Goal: Check status: Check status

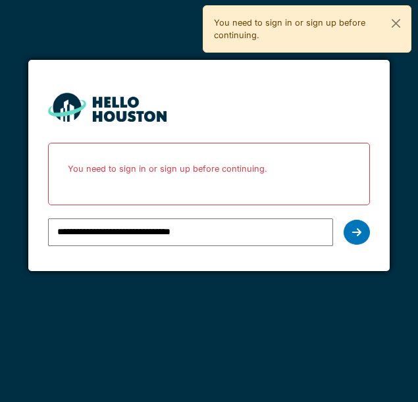
click at [352, 232] on icon at bounding box center [356, 232] width 9 height 11
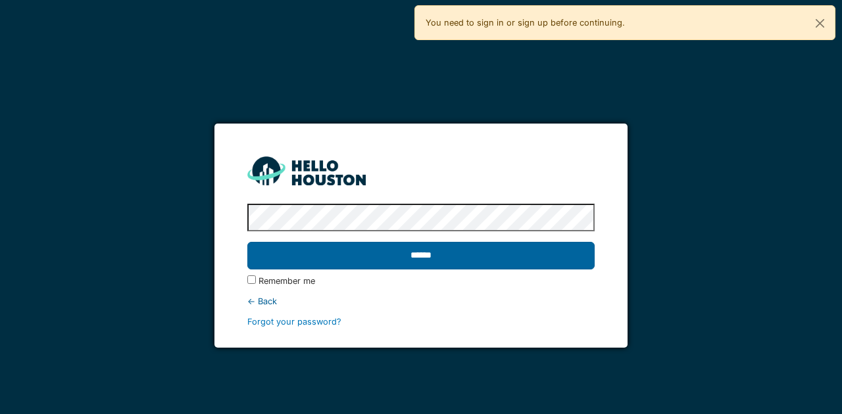
click at [417, 253] on input "******" at bounding box center [420, 256] width 347 height 28
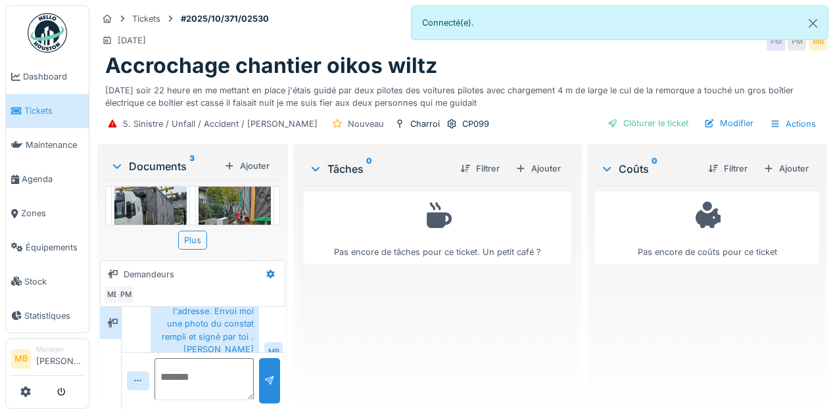
scroll to position [70, 0]
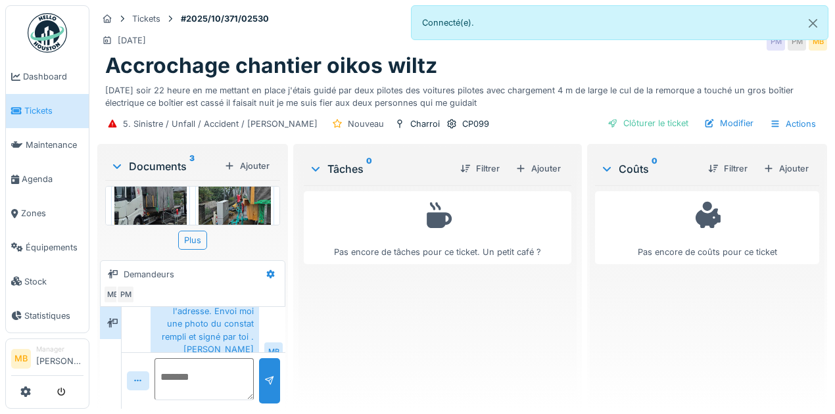
click at [168, 213] on img at bounding box center [150, 209] width 72 height 156
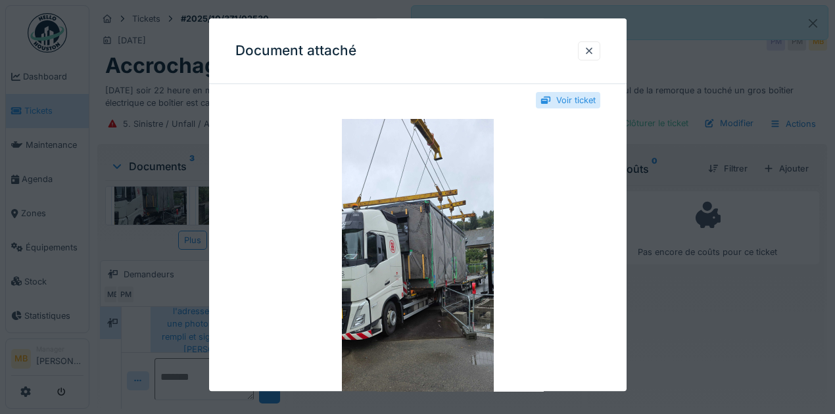
scroll to position [0, 0]
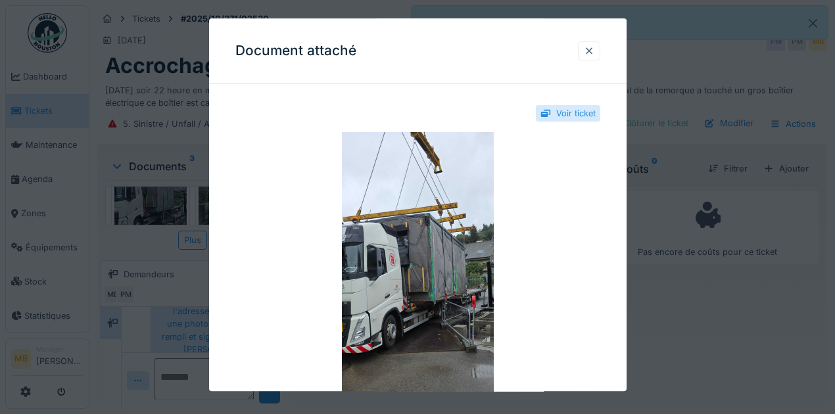
click at [594, 49] on div at bounding box center [589, 51] width 11 height 12
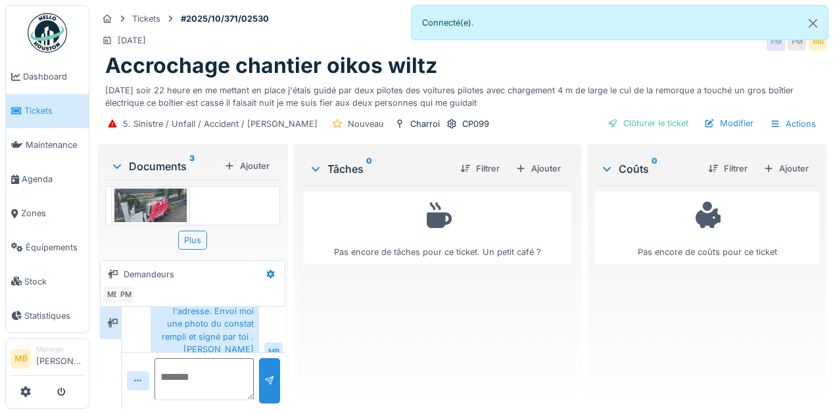
scroll to position [210, 0]
click at [156, 197] on img at bounding box center [150, 199] width 72 height 34
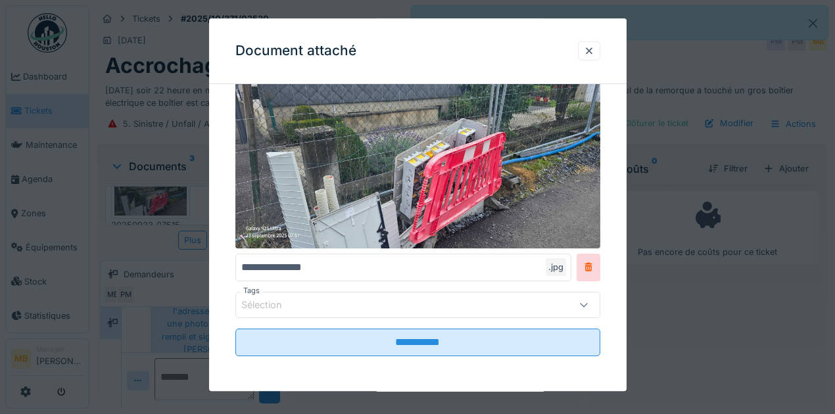
scroll to position [54, 0]
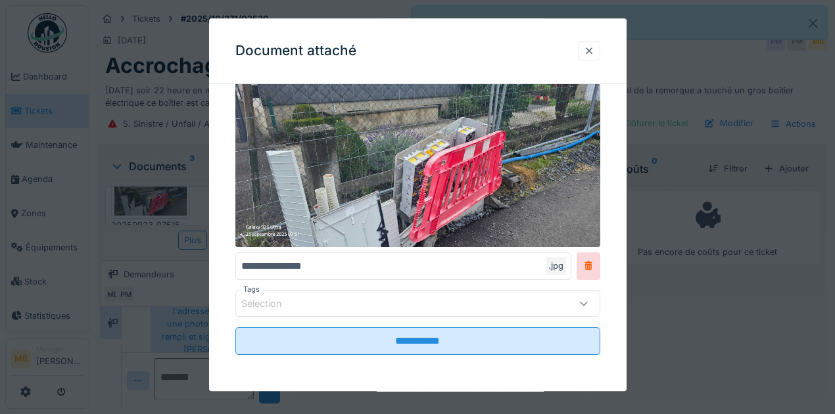
click at [594, 55] on div at bounding box center [589, 51] width 11 height 12
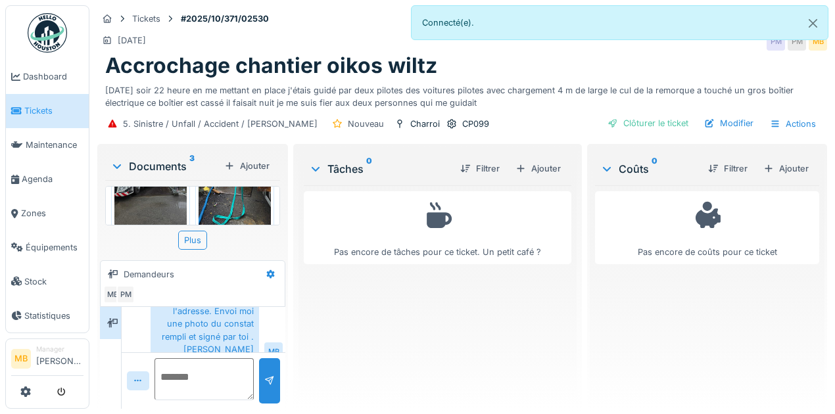
scroll to position [105, 0]
click at [247, 198] on img at bounding box center [235, 173] width 72 height 156
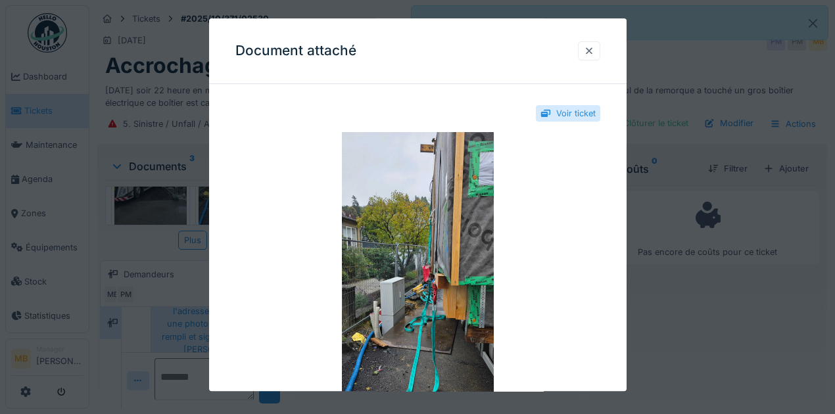
click at [589, 48] on div at bounding box center [589, 51] width 11 height 12
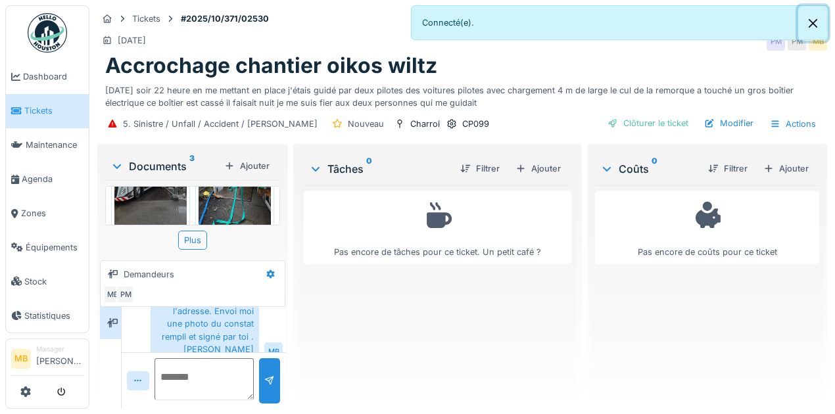
click at [814, 26] on button "Close" at bounding box center [813, 23] width 30 height 35
